Goal: Task Accomplishment & Management: Manage account settings

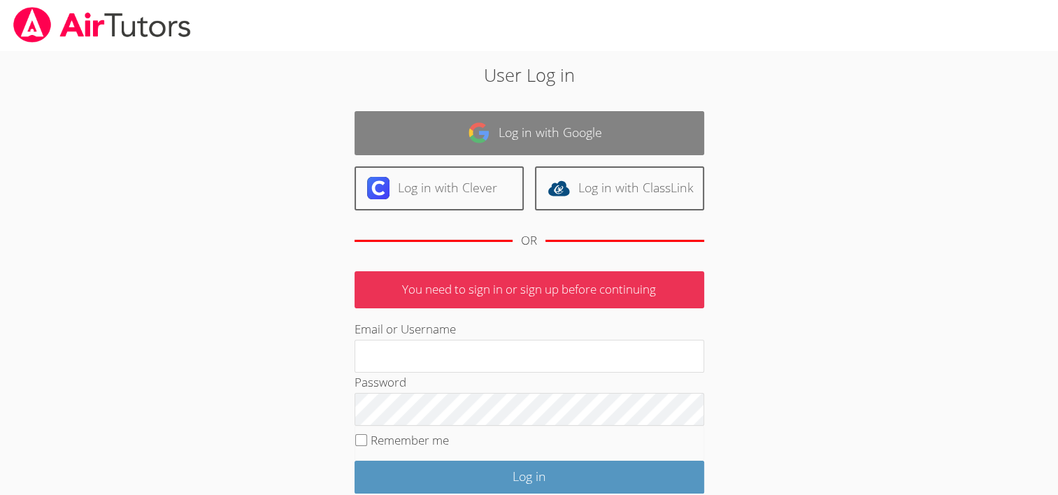
click at [431, 124] on link "Log in with Google" at bounding box center [528, 133] width 349 height 44
click at [450, 131] on link "Log in with Google" at bounding box center [528, 133] width 349 height 44
